Goal: Check status: Check status

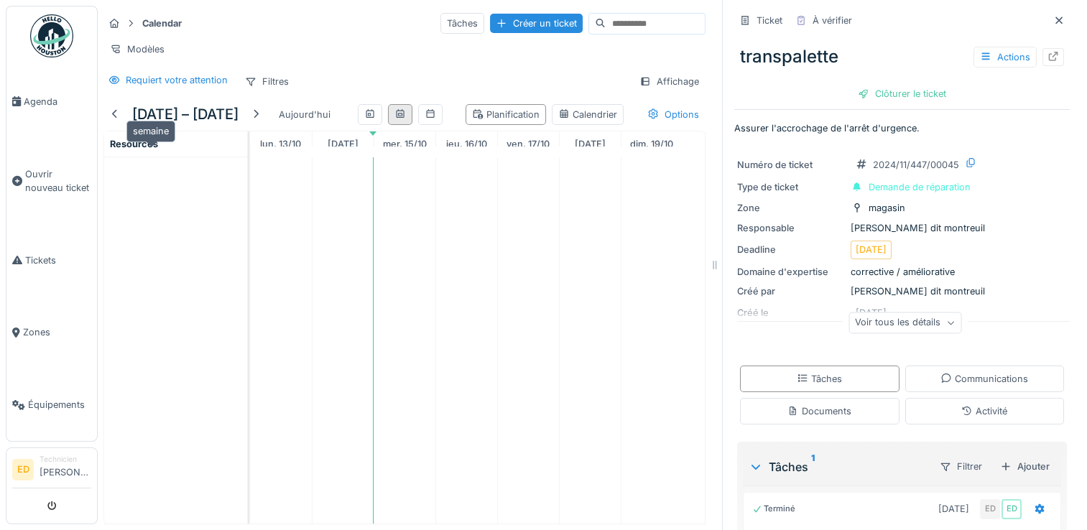
click at [394, 119] on icon at bounding box center [399, 113] width 11 height 9
click at [358, 125] on div at bounding box center [370, 114] width 24 height 21
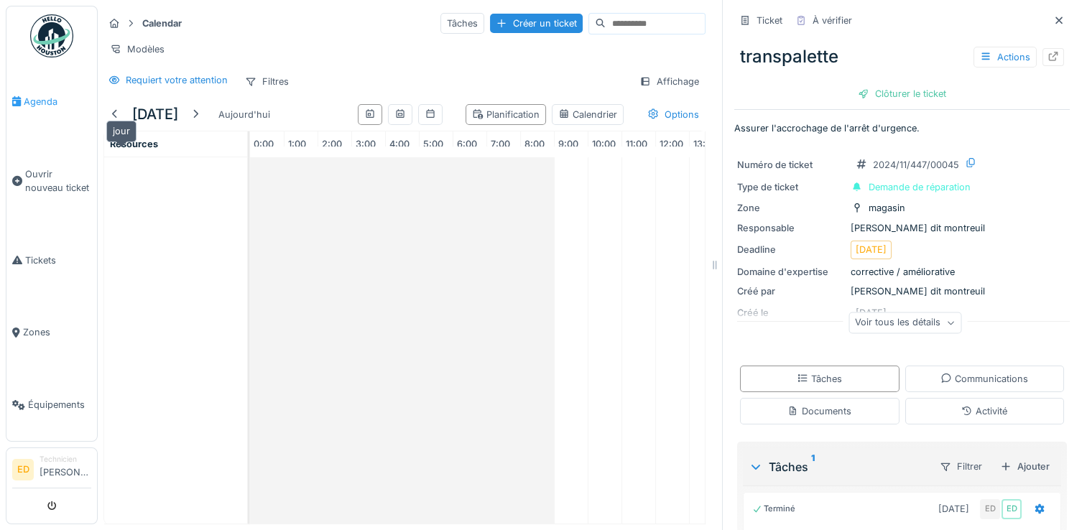
scroll to position [0, 203]
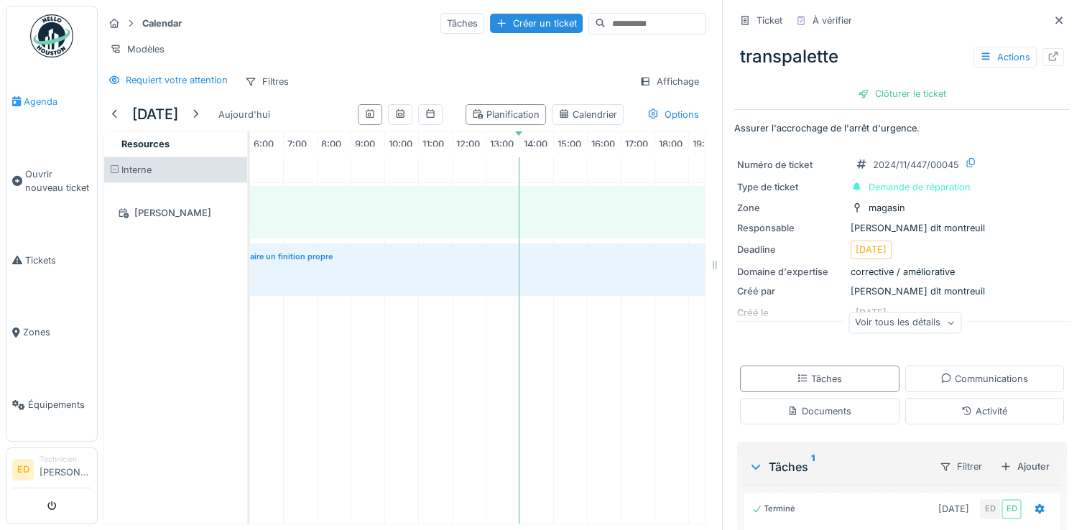
click at [44, 110] on link "Agenda" at bounding box center [51, 101] width 91 height 73
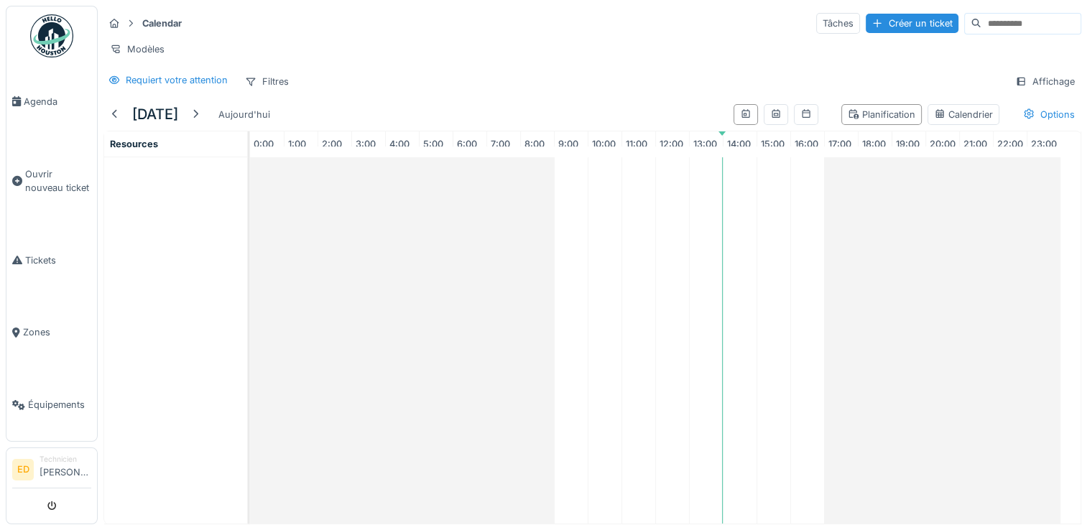
scroll to position [0, 1]
click at [770, 119] on icon at bounding box center [775, 113] width 11 height 9
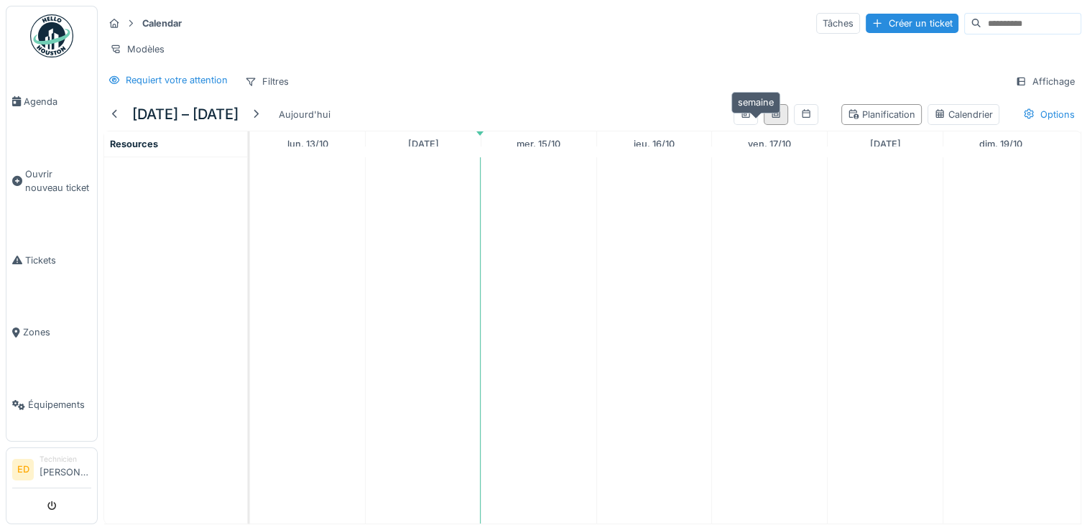
scroll to position [0, 0]
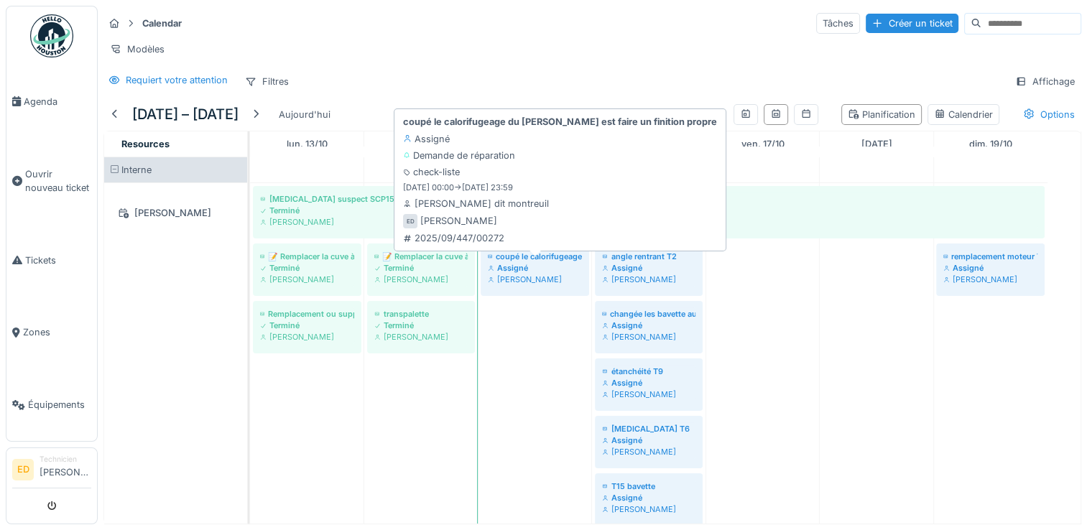
click at [537, 285] on div "[PERSON_NAME]" at bounding box center [535, 279] width 94 height 11
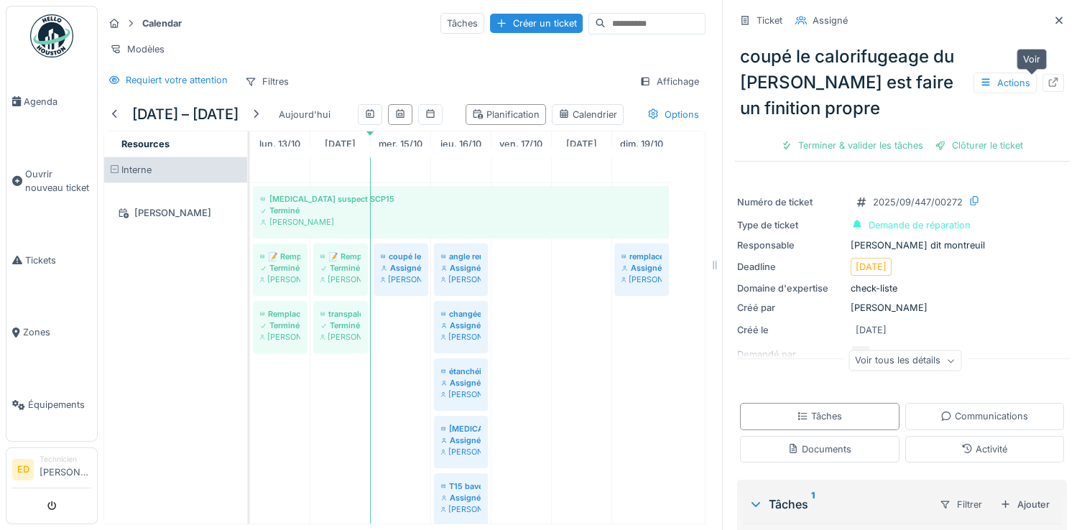
click at [1047, 83] on icon at bounding box center [1052, 82] width 11 height 9
